Goal: Task Accomplishment & Management: Use online tool/utility

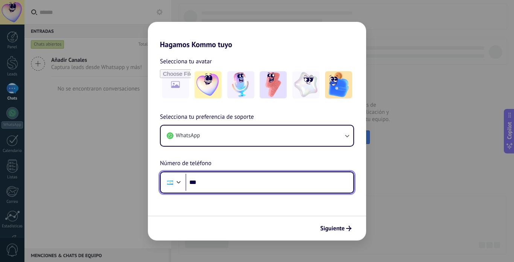
click at [258, 184] on input "***" at bounding box center [270, 181] width 168 height 17
type input "**********"
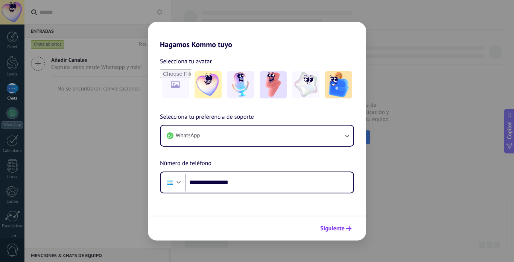
click at [329, 225] on span "Siguiente" at bounding box center [332, 227] width 24 height 5
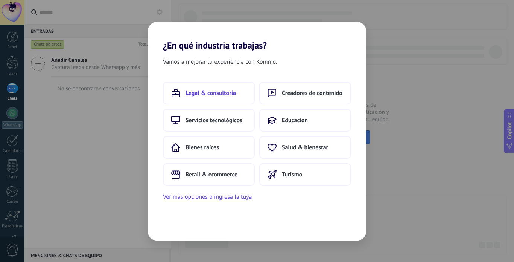
click at [224, 91] on span "Legal & consultoría" at bounding box center [211, 93] width 50 height 8
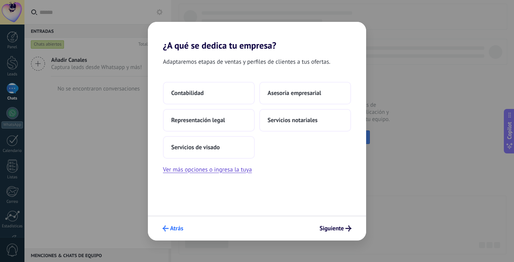
click at [167, 227] on icon "submit" at bounding box center [166, 228] width 6 height 6
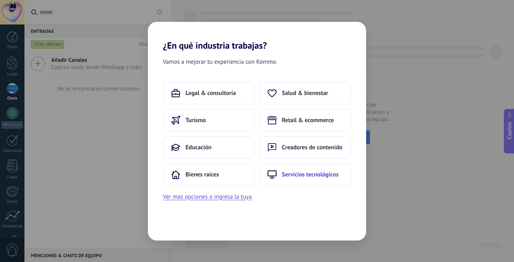
click at [294, 173] on span "Servicios tecnológicos" at bounding box center [310, 174] width 57 height 8
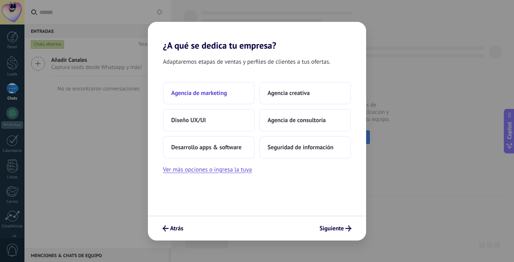
click at [212, 92] on span "Agencia de marketing" at bounding box center [199, 93] width 56 height 8
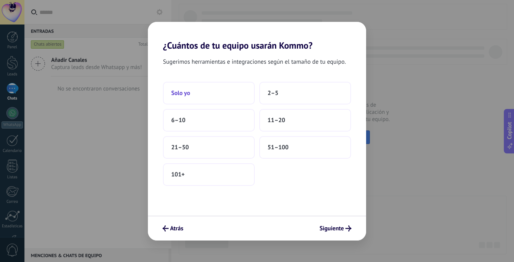
click at [222, 96] on button "Solo yo" at bounding box center [209, 93] width 92 height 23
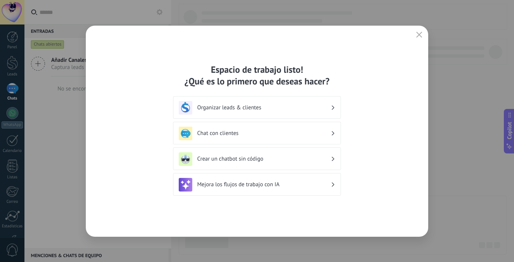
click at [219, 100] on div "Organizar leads & clientes" at bounding box center [257, 107] width 168 height 23
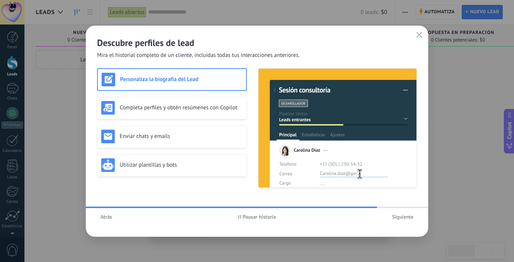
click at [383, 135] on img at bounding box center [338, 127] width 158 height 119
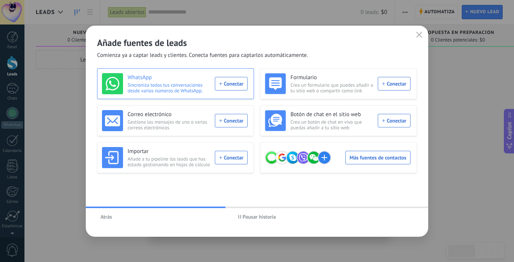
click at [240, 88] on div "WhatsApp Sincroniza todas tus conversaciones desde varios números de WhatsApp. …" at bounding box center [175, 83] width 146 height 21
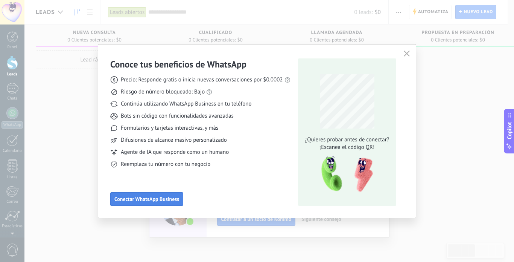
click at [173, 198] on span "Conectar WhatsApp Business" at bounding box center [146, 198] width 65 height 5
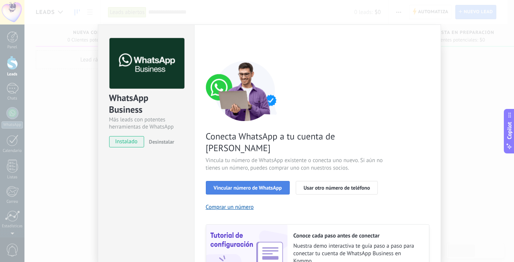
click at [255, 185] on span "Vincular número de WhatsApp" at bounding box center [248, 187] width 68 height 5
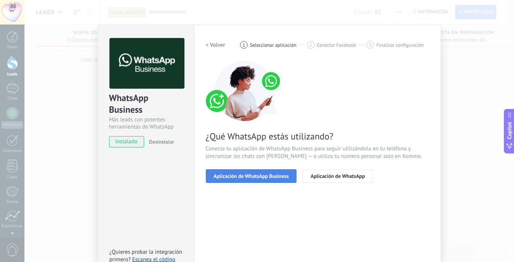
click at [278, 174] on span "Aplicación de WhatsApp Business" at bounding box center [251, 175] width 75 height 5
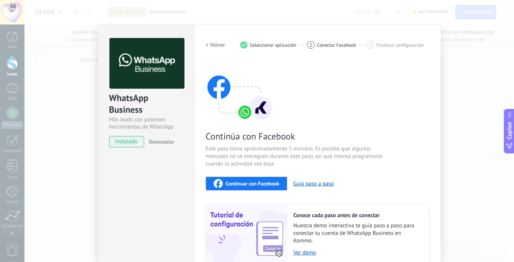
click at [226, 179] on div "Continuar con Facebook" at bounding box center [247, 183] width 66 height 9
